Goal: Navigation & Orientation: Find specific page/section

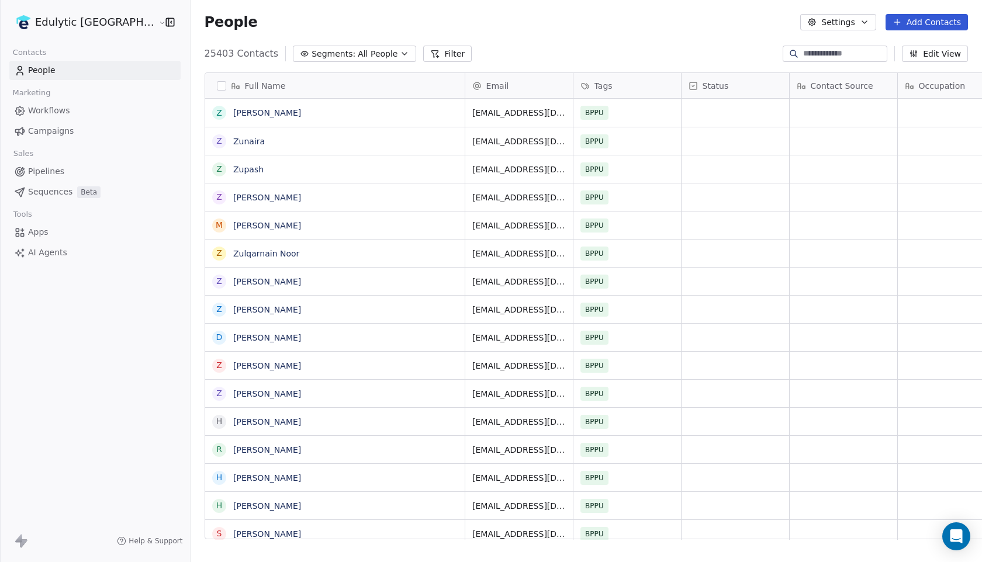
scroll to position [494, 824]
click at [40, 129] on span "Campaigns" at bounding box center [51, 131] width 46 height 12
click at [86, 21] on html "Edulytic UK Contacts People Marketing Workflows Campaigns Sales Pipelines Seque…" at bounding box center [491, 281] width 982 height 562
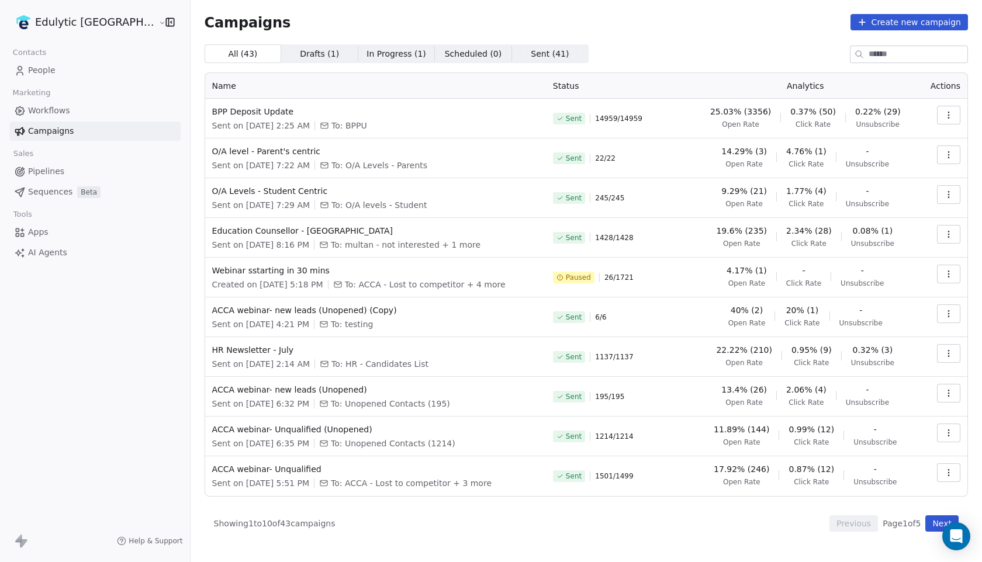
click at [358, 61] on span "In Progress ( 1 ) In Progress ( 1 )" at bounding box center [396, 53] width 77 height 19
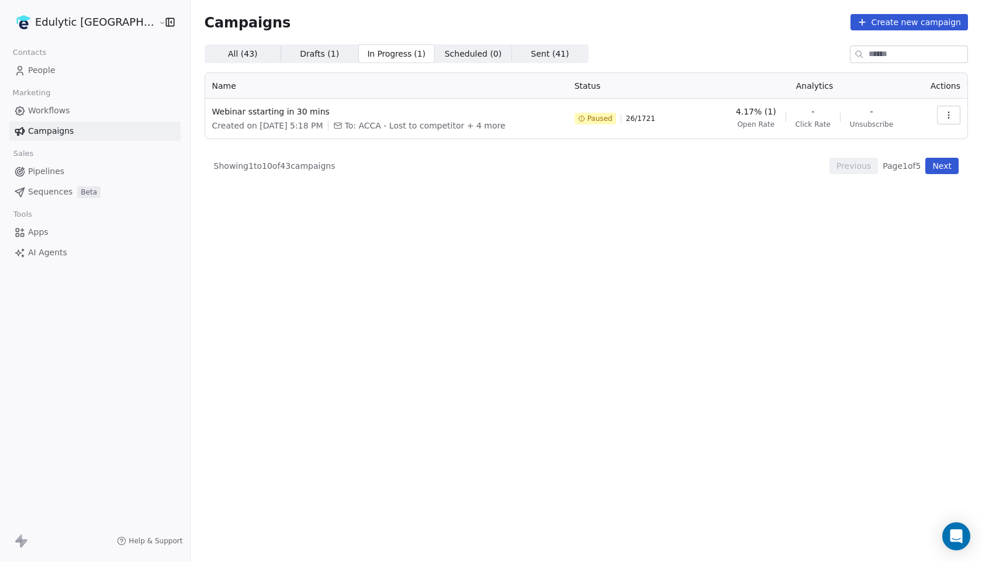
click at [228, 54] on span "All ( 43 )" at bounding box center [243, 54] width 30 height 12
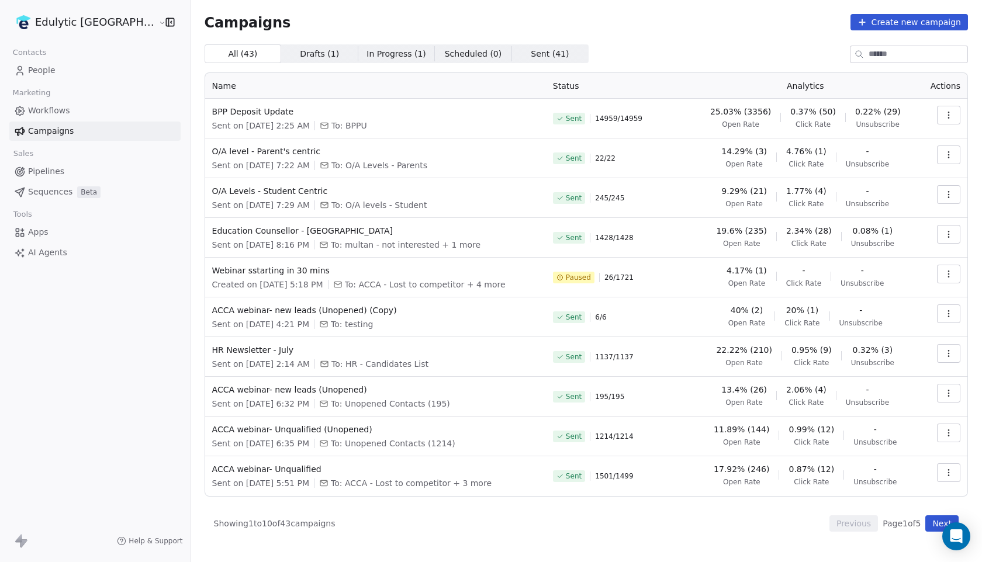
click at [65, 110] on span "Workflows" at bounding box center [49, 111] width 42 height 12
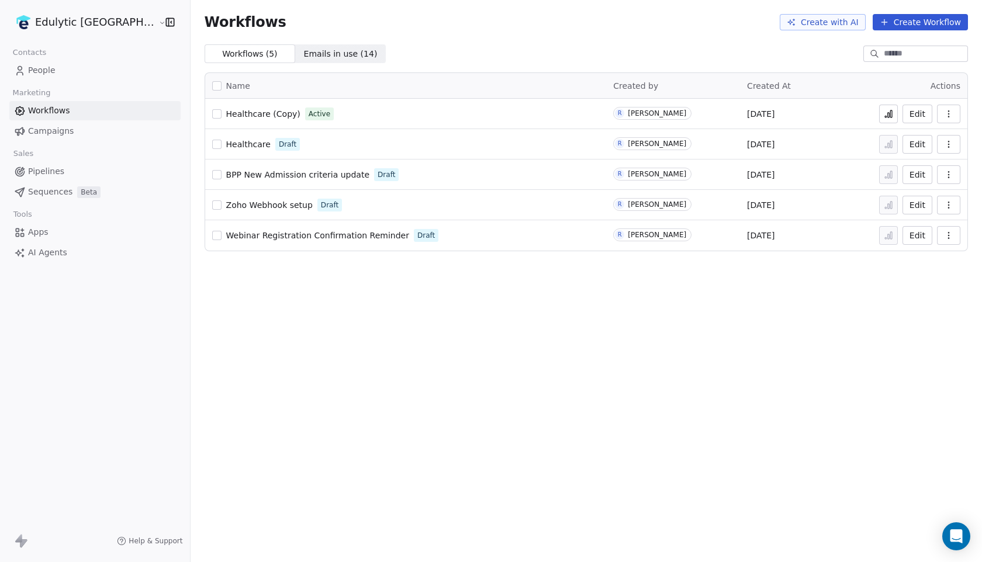
click at [88, 19] on html "Edulytic UK Contacts People Marketing Workflows Campaigns Sales Pipelines Seque…" at bounding box center [491, 281] width 982 height 562
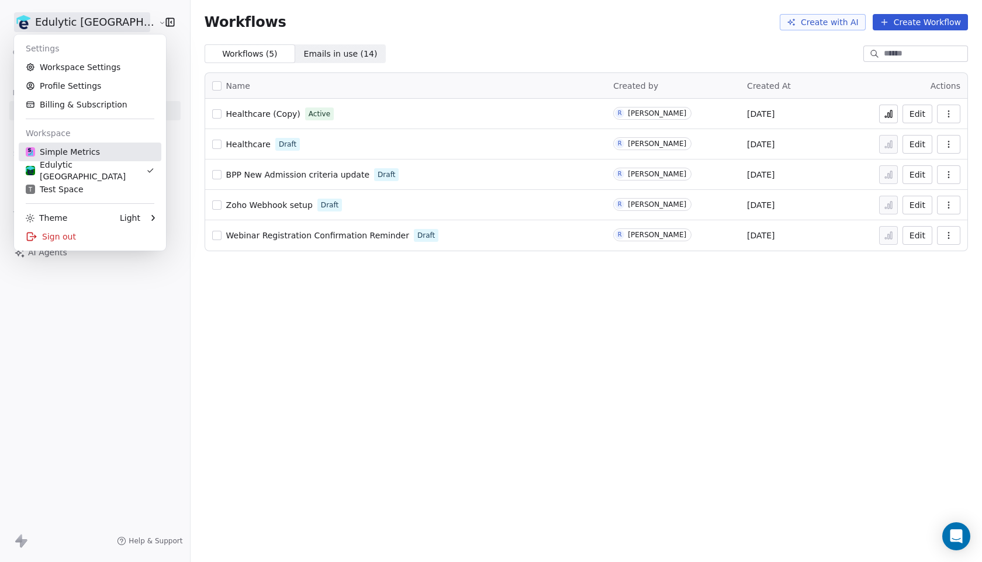
click at [87, 157] on div "Simple Metrics" at bounding box center [63, 152] width 74 height 12
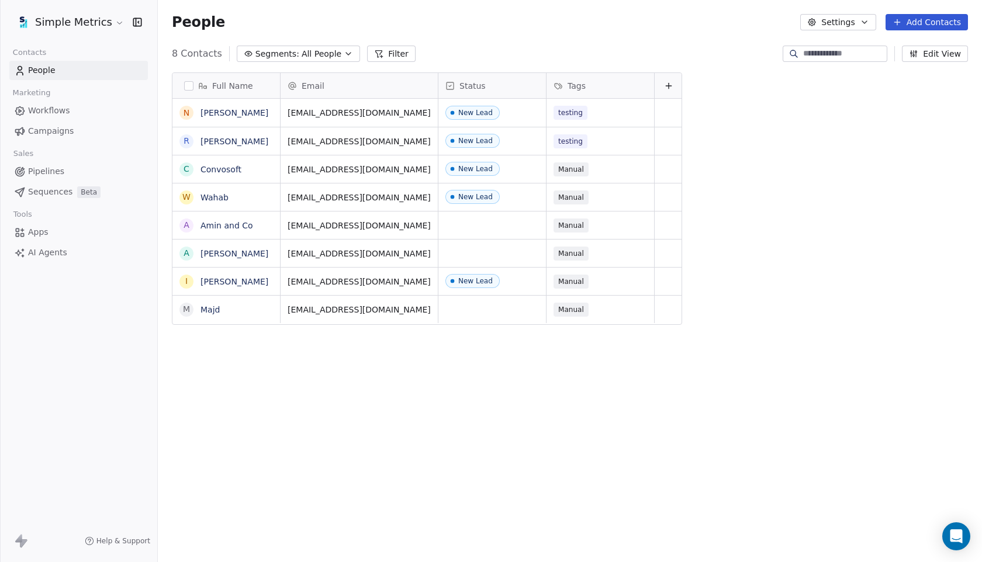
scroll to position [494, 824]
